Goal: Information Seeking & Learning: Learn about a topic

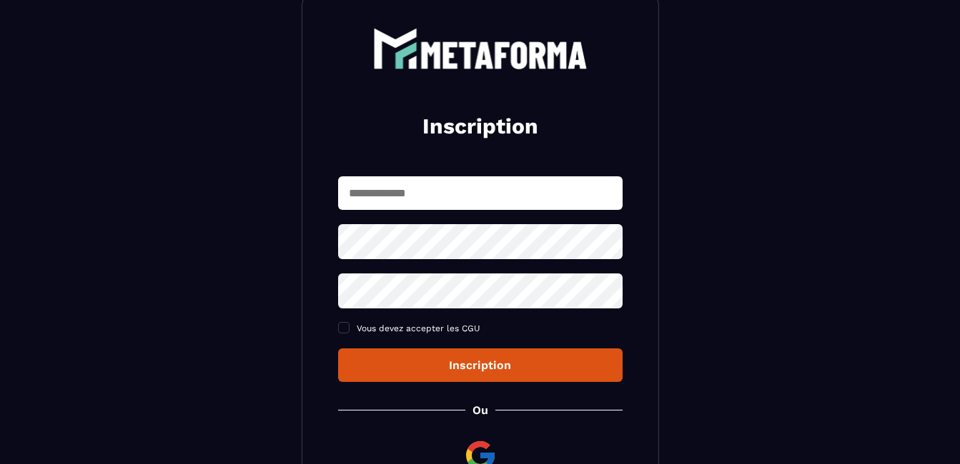
scroll to position [79, 0]
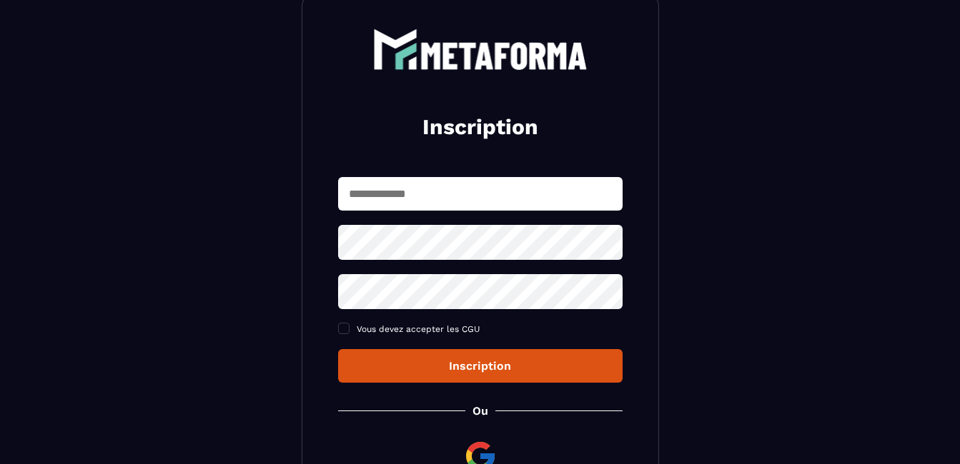
click at [497, 188] on input "text" at bounding box center [480, 194] width 284 height 34
type input "**********"
click at [606, 248] on icon at bounding box center [607, 242] width 16 height 13
click at [493, 334] on div "**********" at bounding box center [480, 280] width 284 height 206
click at [604, 294] on icon at bounding box center [606, 291] width 17 height 17
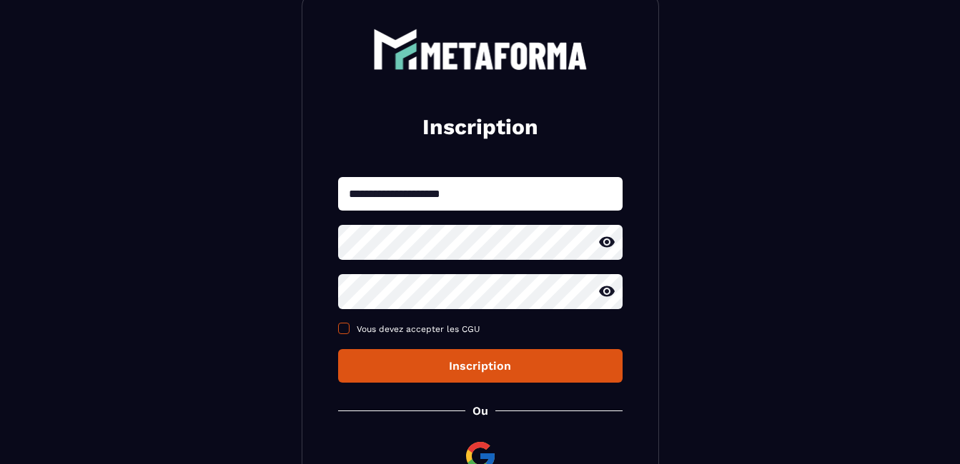
click at [346, 327] on span at bounding box center [343, 328] width 11 height 11
click at [463, 368] on div "Inscription" at bounding box center [480, 366] width 262 height 14
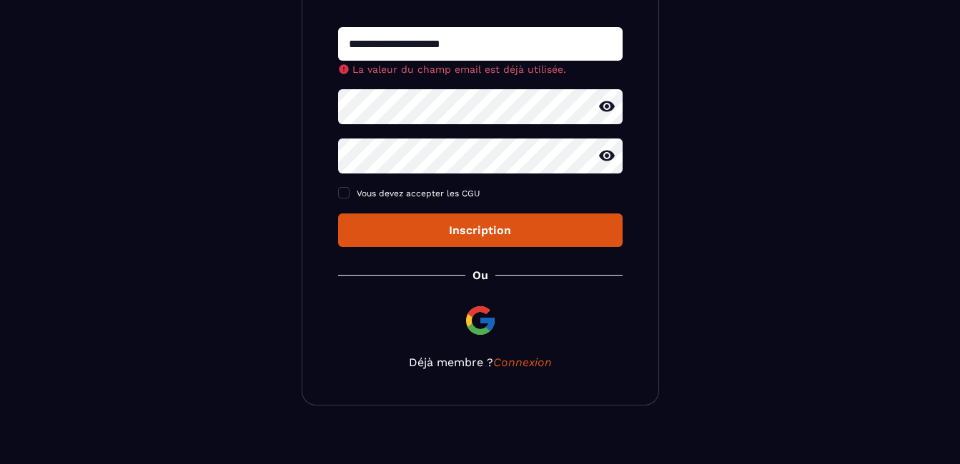
scroll to position [244, 0]
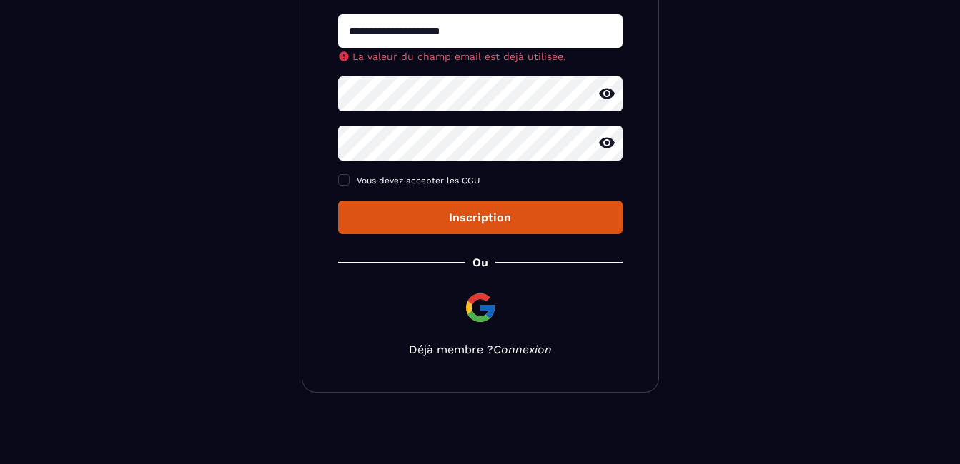
click at [507, 354] on link "Connexion" at bounding box center [522, 350] width 59 height 14
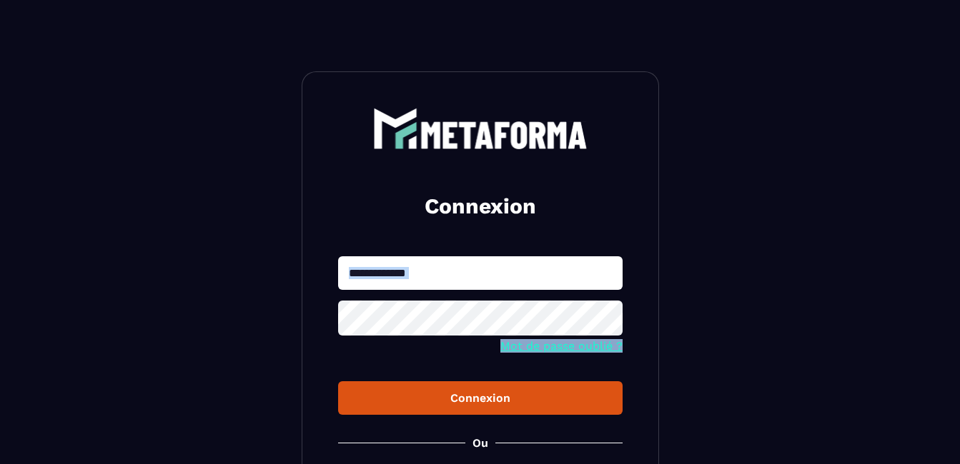
drag, startPoint x: 505, startPoint y: 354, endPoint x: 408, endPoint y: 276, distance: 125.0
click at [408, 276] on form "Mot de passe oublié ? Connexion" at bounding box center [480, 336] width 284 height 159
click at [409, 276] on input "text" at bounding box center [480, 274] width 284 height 34
type input "**********"
click at [663, 286] on section "**********" at bounding box center [480, 322] width 960 height 645
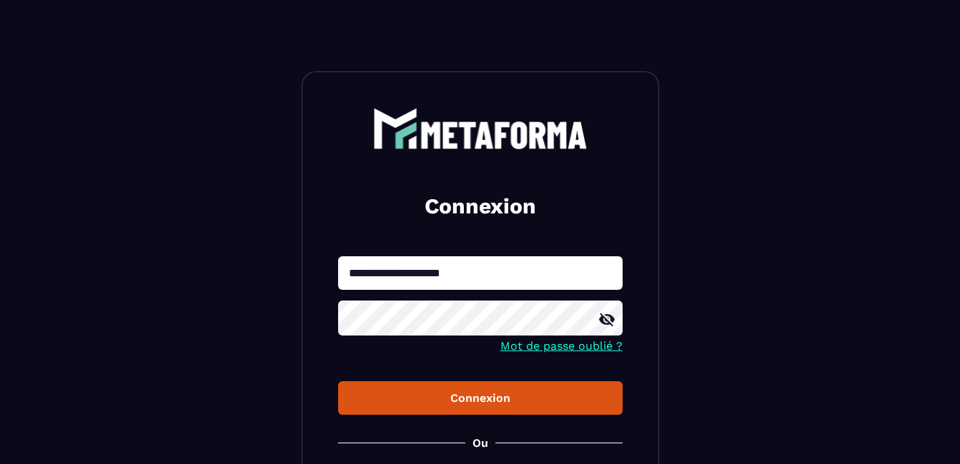
click at [610, 327] on icon at bounding box center [606, 320] width 17 height 17
click at [487, 402] on div "Connexion" at bounding box center [480, 399] width 262 height 14
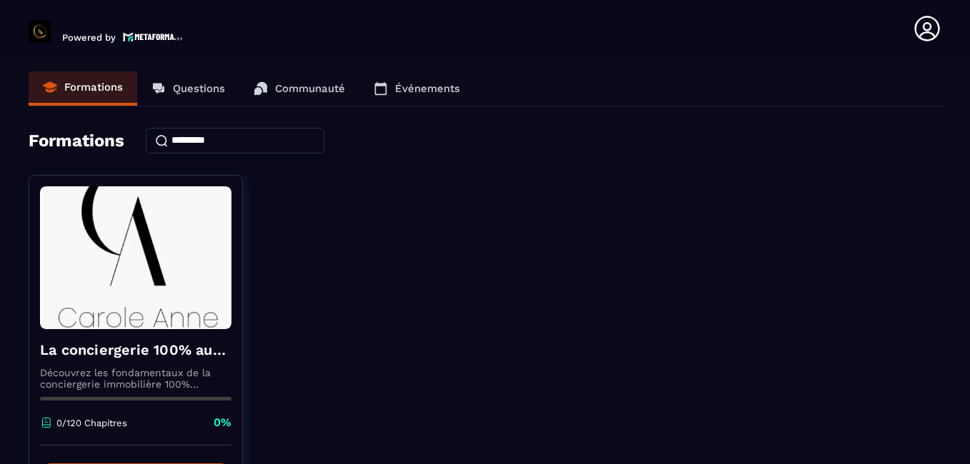
click at [781, 204] on div "La conciergerie 100% automatisée Découvrez les fondamentaux de la conciergerie …" at bounding box center [485, 353] width 913 height 357
click at [200, 96] on link "Questions" at bounding box center [188, 88] width 102 height 34
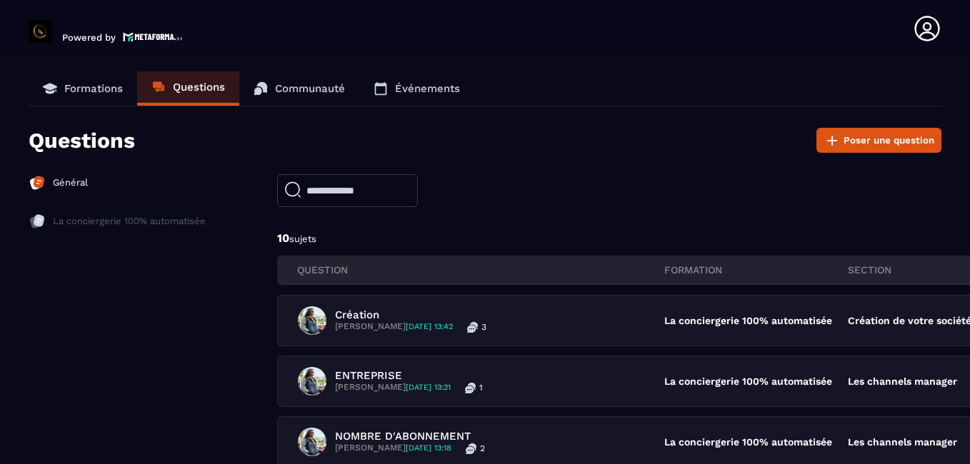
click at [307, 93] on p "Communauté" at bounding box center [310, 88] width 70 height 13
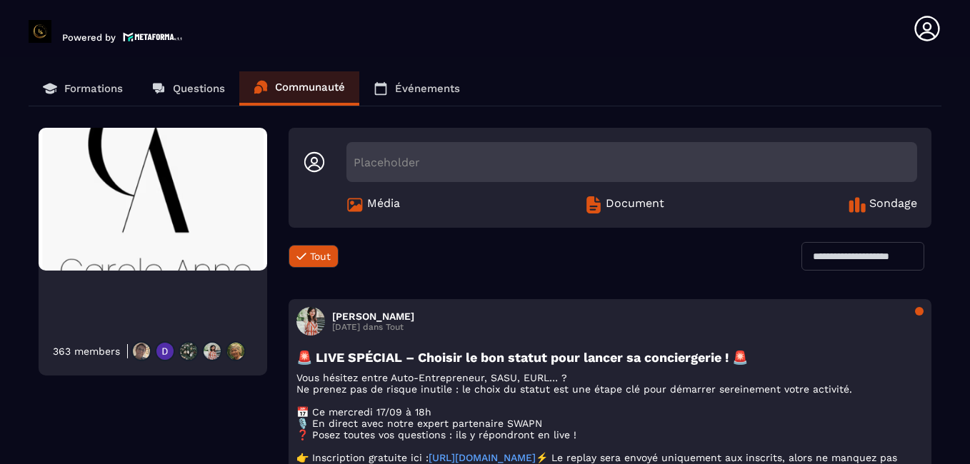
click at [615, 71] on section "Formations Questions Communauté Événements 363 members Placeholder Média Docume…" at bounding box center [485, 278] width 970 height 442
click at [216, 408] on div "363 members Placeholder Média Document Sondage Tout Tout Loading... Lara D 12 S…" at bounding box center [485, 446] width 913 height 636
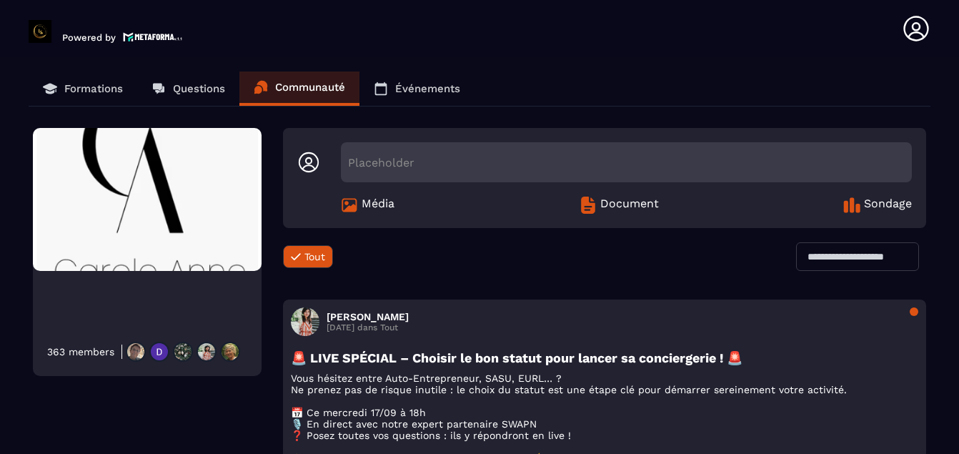
drag, startPoint x: 0, startPoint y: 143, endPoint x: -9, endPoint y: 269, distance: 126.1
click at [0, 269] on html "Powered by Samira Mohammadi sam.troie2@hotmail.fr Formations Questions Communau…" at bounding box center [479, 227] width 959 height 454
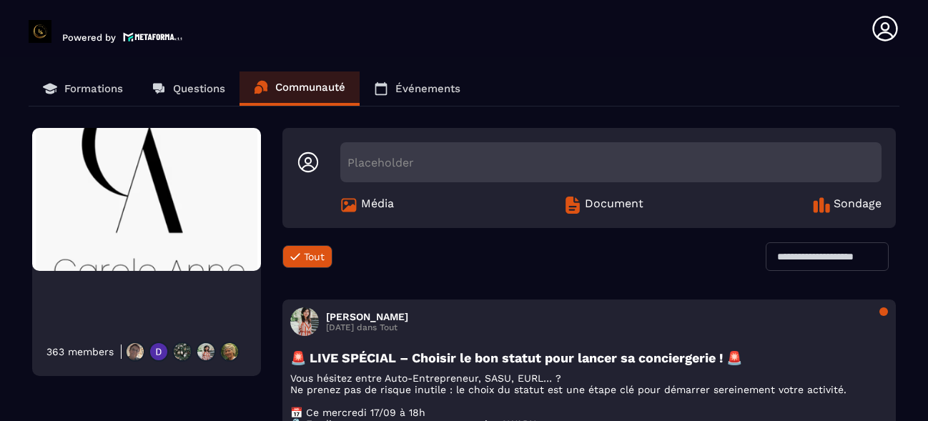
click at [705, 71] on div "Formations Questions Communauté Événements" at bounding box center [464, 88] width 870 height 35
click at [389, 202] on span "Média" at bounding box center [377, 205] width 33 height 17
click at [608, 207] on span "Document" at bounding box center [614, 205] width 59 height 17
click at [422, 89] on p "Événements" at bounding box center [427, 88] width 65 height 13
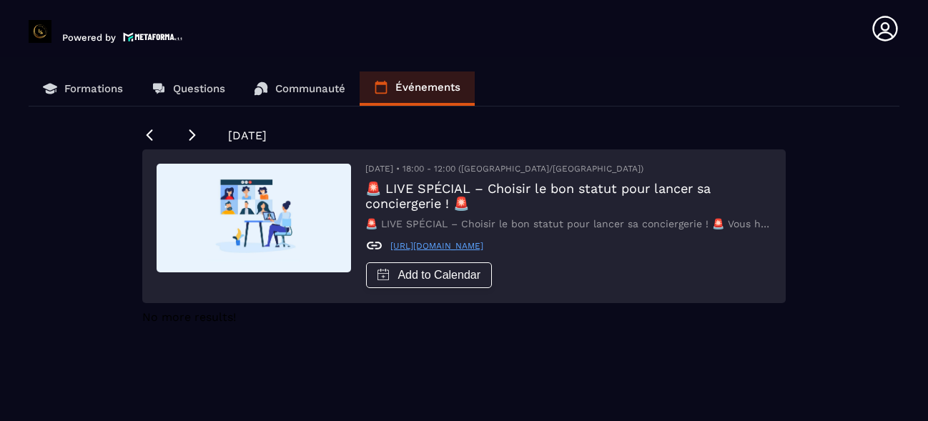
click at [71, 89] on p "Formations" at bounding box center [93, 88] width 59 height 13
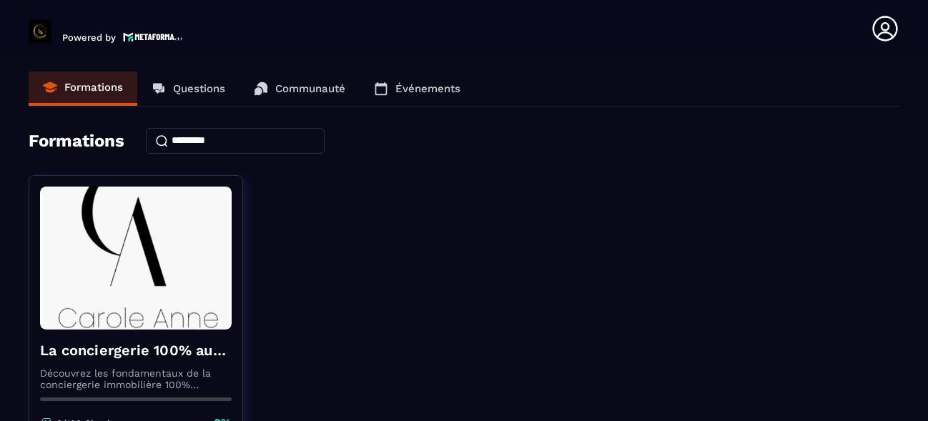
click at [828, 155] on div "Formations Questions Communauté Événements Formations La conciergerie 100% auto…" at bounding box center [464, 317] width 870 height 492
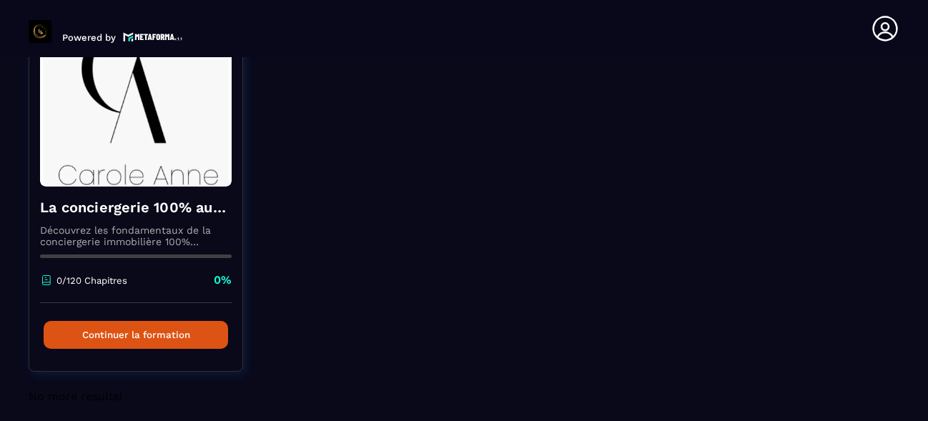
scroll to position [152, 0]
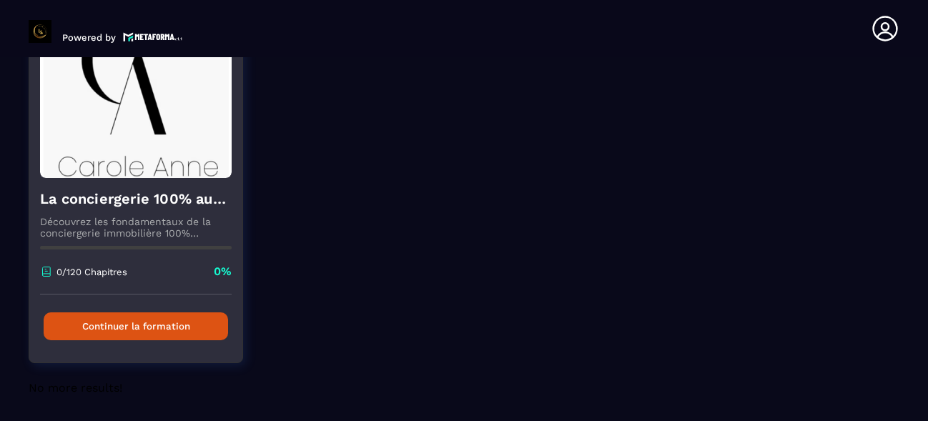
click at [148, 327] on button "Continuer la formation" at bounding box center [136, 326] width 184 height 28
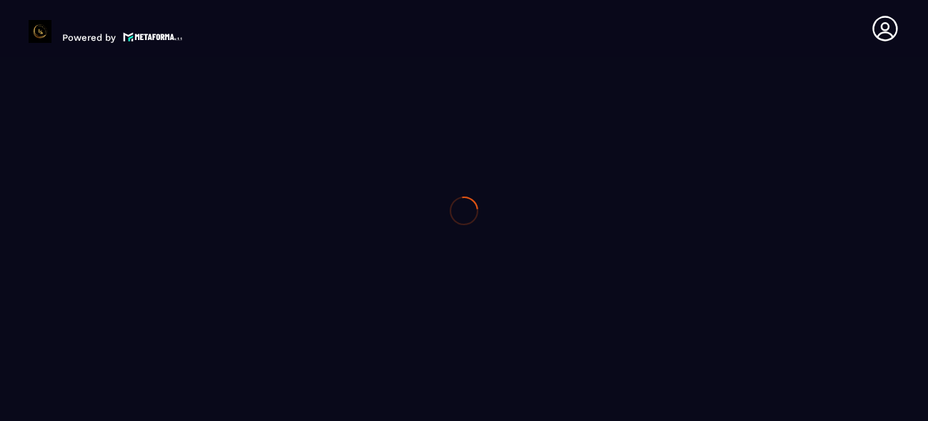
click at [0, 0] on img at bounding box center [0, 0] width 0 height 0
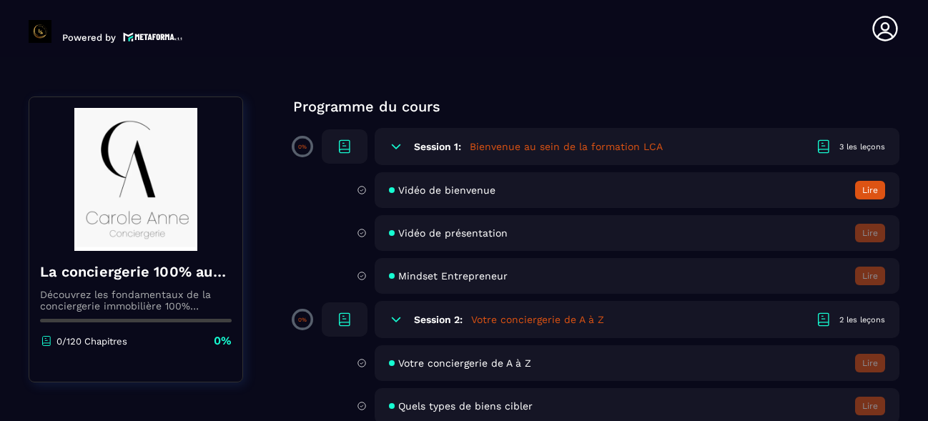
scroll to position [57, 0]
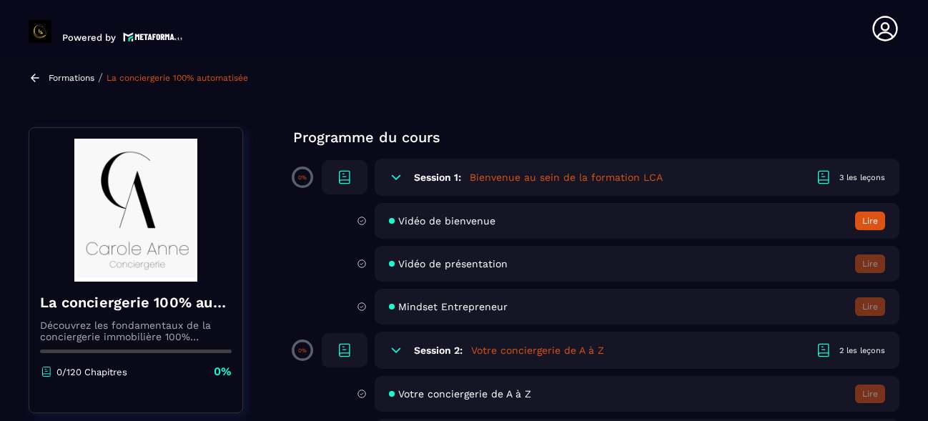
click at [621, 180] on h5 "Bienvenue au sein de la formation LCA" at bounding box center [565, 177] width 193 height 14
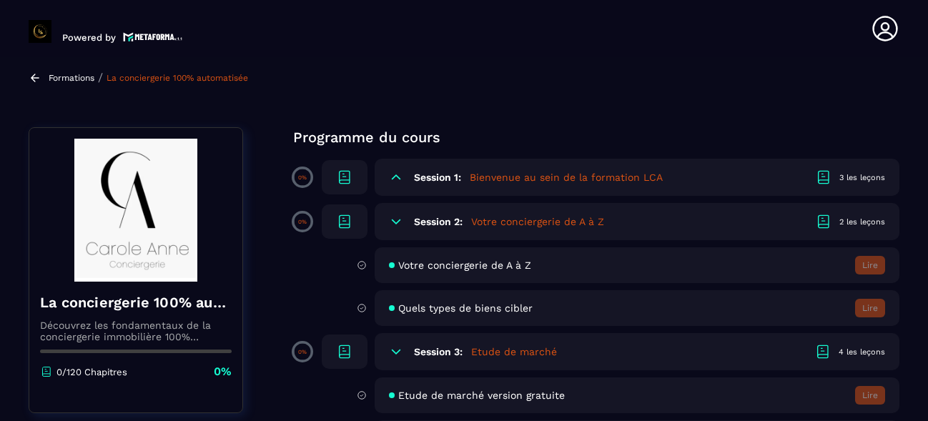
click at [621, 180] on h5 "Bienvenue au sein de la formation LCA" at bounding box center [565, 177] width 193 height 14
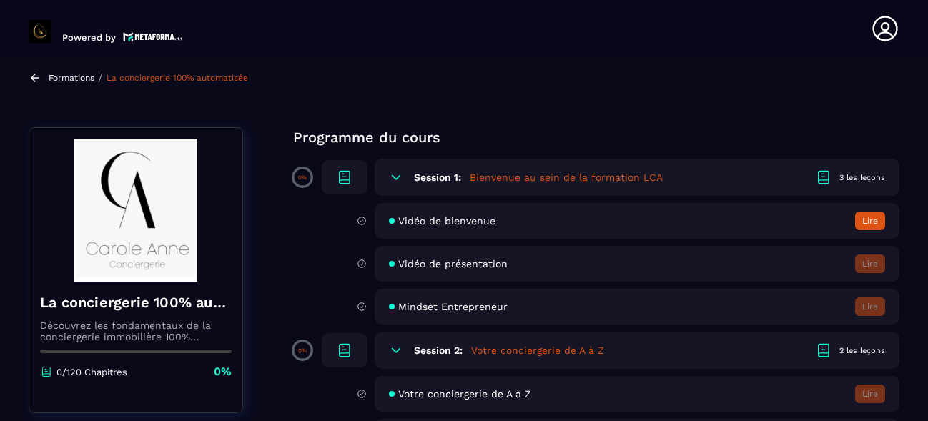
click at [860, 218] on button "Lire" at bounding box center [870, 221] width 30 height 19
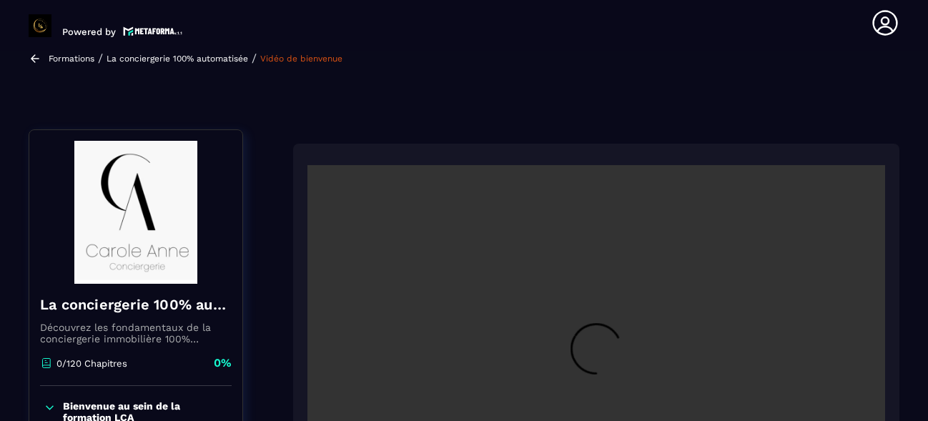
scroll to position [149, 0]
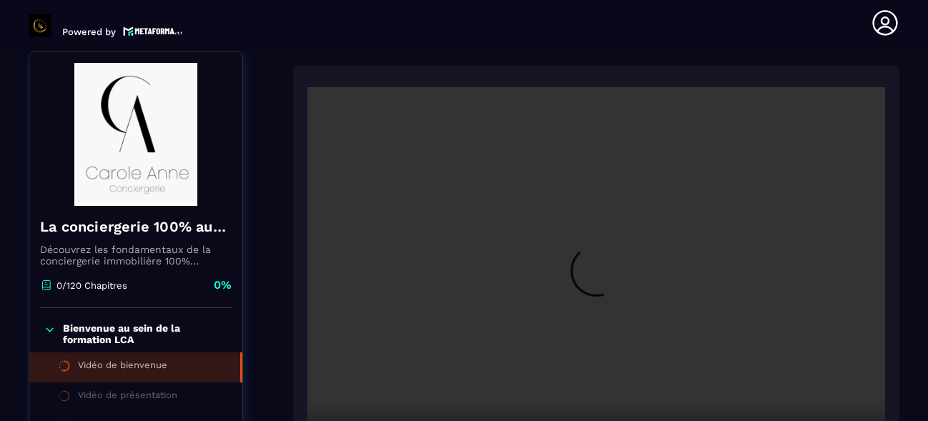
click at [908, 136] on section "Formations Questions Communauté Événements Formations / La conciergerie 100% au…" at bounding box center [464, 235] width 928 height 369
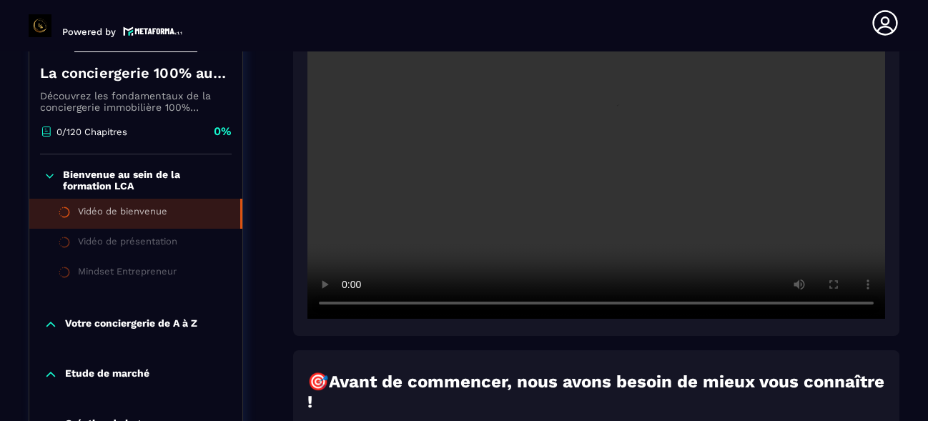
scroll to position [292, 0]
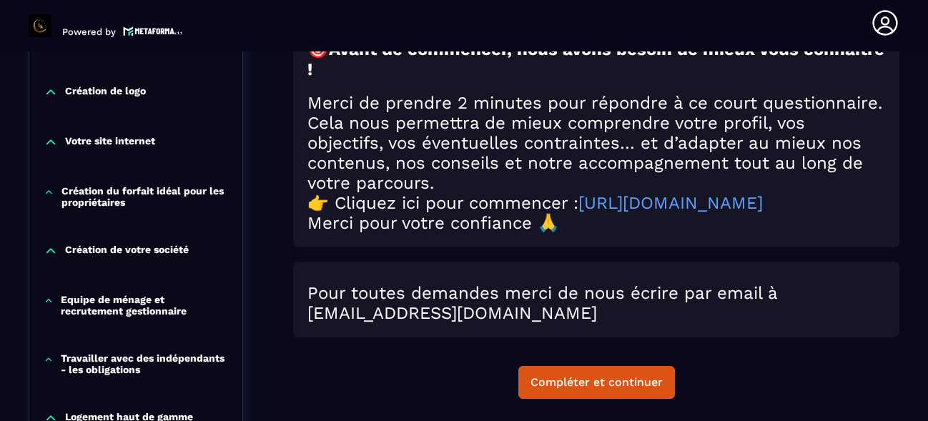
scroll to position [663, 0]
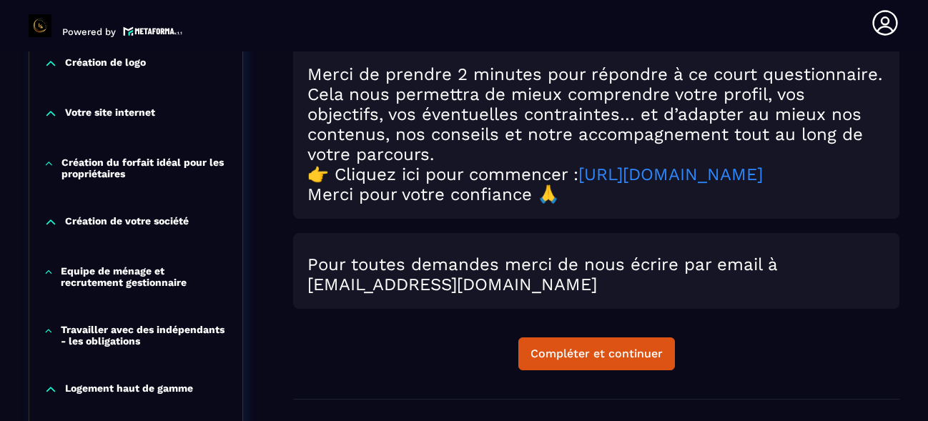
click at [578, 184] on link "https://form.typeform.com/to/SGR8mLz6" at bounding box center [670, 174] width 184 height 20
